Goal: Obtain resource: Download file/media

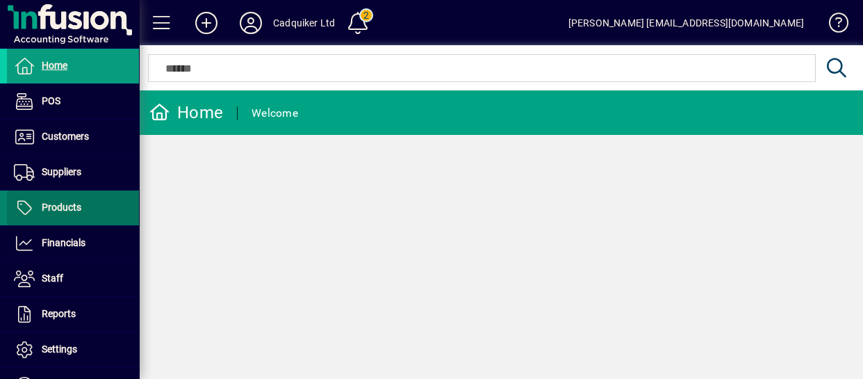
click at [92, 200] on span at bounding box center [73, 207] width 132 height 33
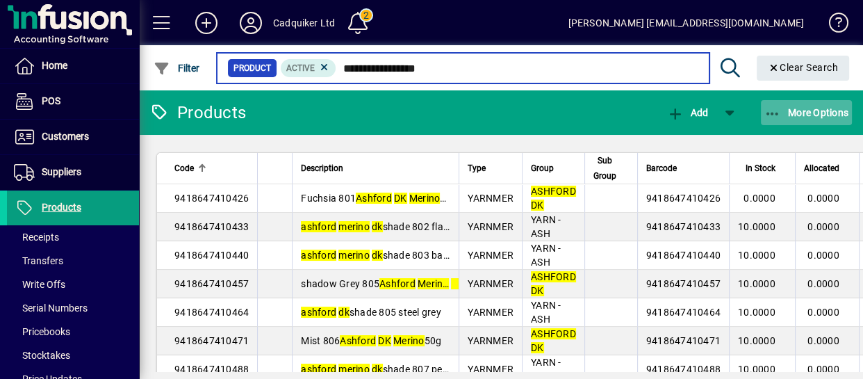
type input "**********"
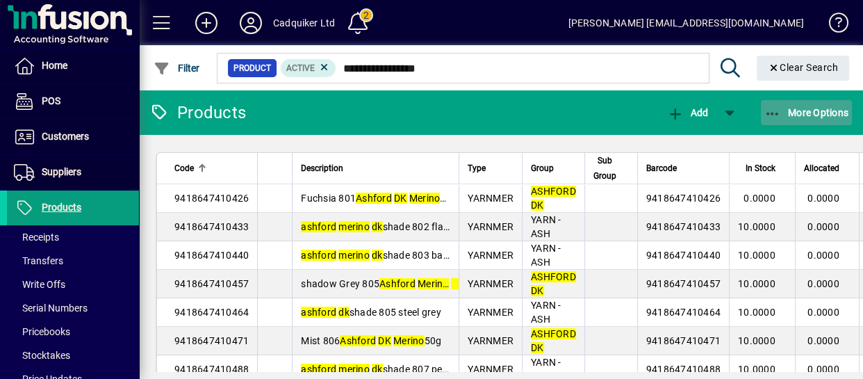
click at [795, 120] on span "button" at bounding box center [807, 112] width 92 height 33
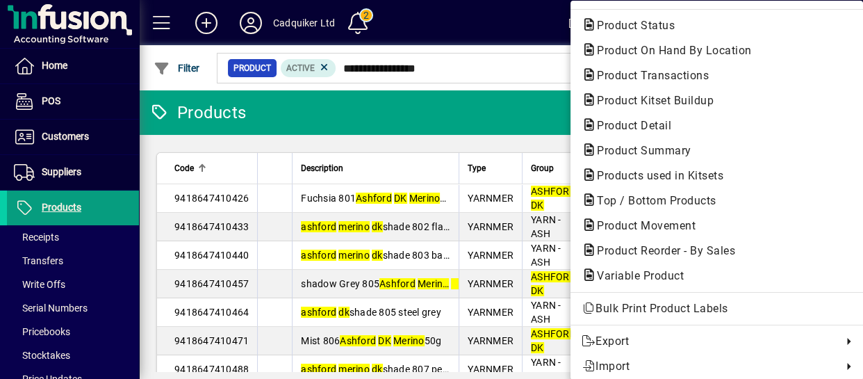
scroll to position [213, 0]
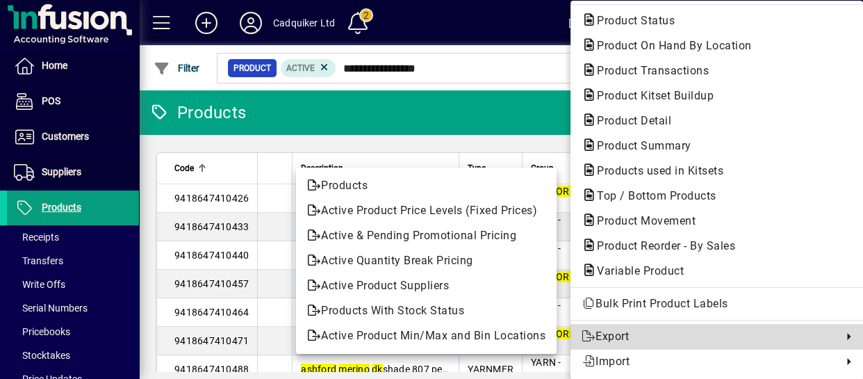
click at [634, 336] on span "Export" at bounding box center [709, 336] width 254 height 17
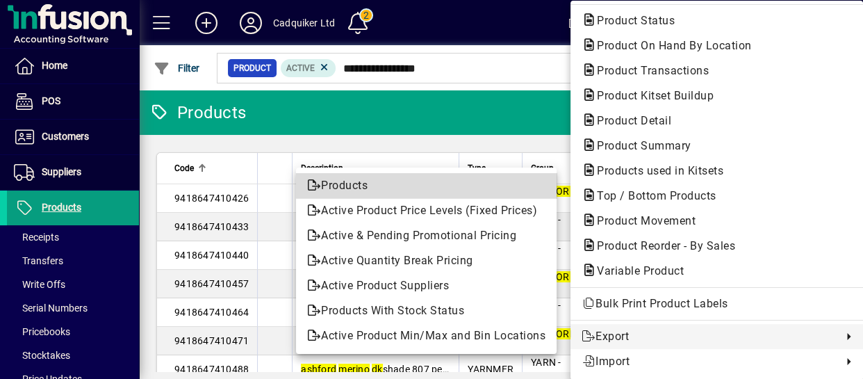
click at [403, 183] on span "Products" at bounding box center [426, 185] width 238 height 17
